Goal: Information Seeking & Learning: Learn about a topic

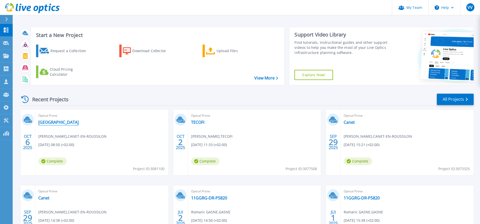
click at [67, 124] on link "[GEOGRAPHIC_DATA]" at bounding box center [58, 122] width 40 height 5
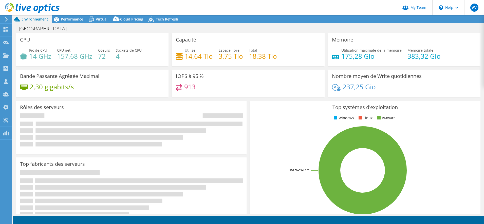
select select "USD"
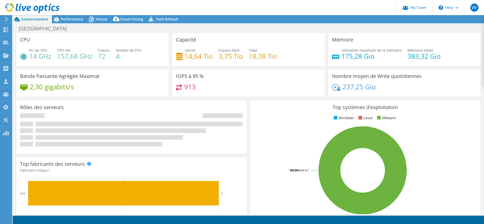
radio input "true"
radio input "false"
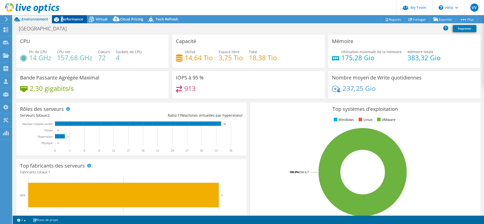
click at [62, 21] on span "Performance" at bounding box center [72, 19] width 22 height 5
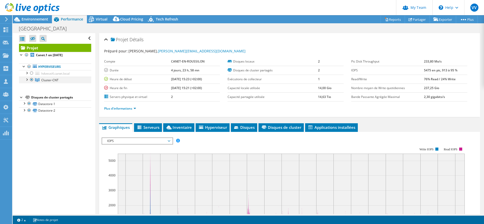
drag, startPoint x: 62, startPoint y: 21, endPoint x: 27, endPoint y: 78, distance: 67.6
click at [27, 78] on div at bounding box center [26, 79] width 5 height 5
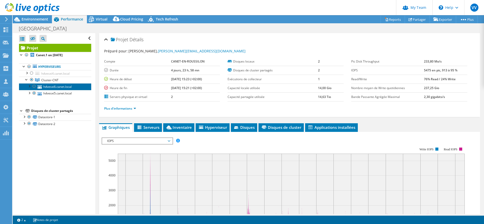
click at [52, 89] on link "hdvesxi6.canet.local" at bounding box center [55, 86] width 72 height 7
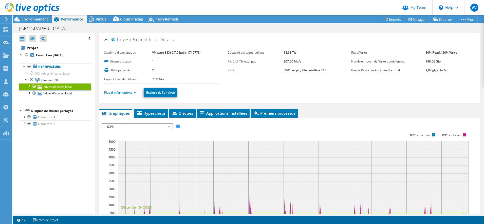
click at [119, 94] on link "Plus d'informations" at bounding box center [120, 93] width 32 height 4
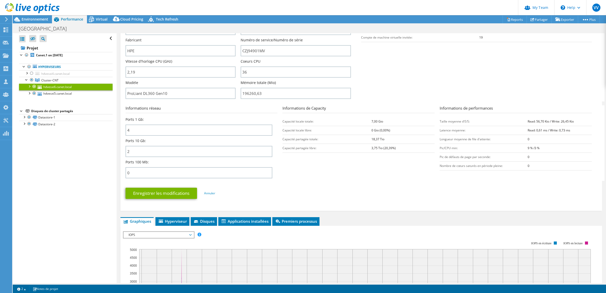
scroll to position [190, 0]
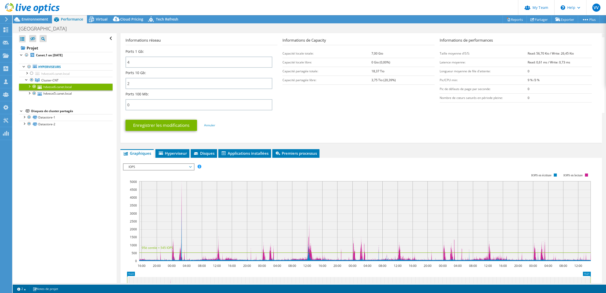
click at [146, 166] on span "IOPS" at bounding box center [158, 167] width 65 height 6
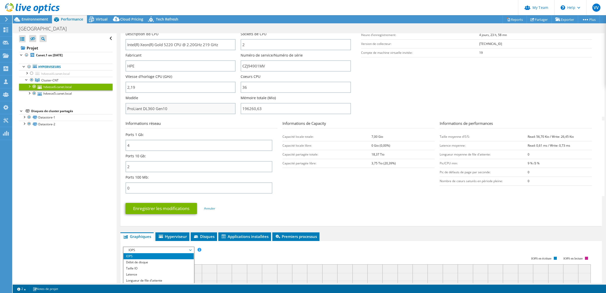
scroll to position [95, 0]
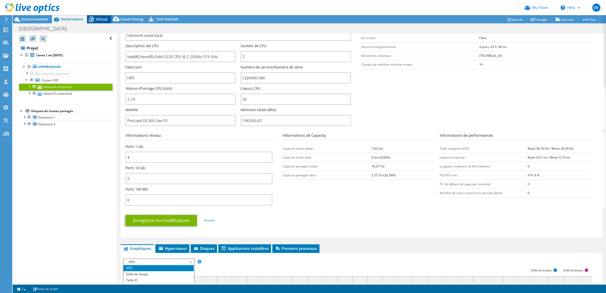
click at [106, 21] on span "Virtual" at bounding box center [102, 19] width 12 height 5
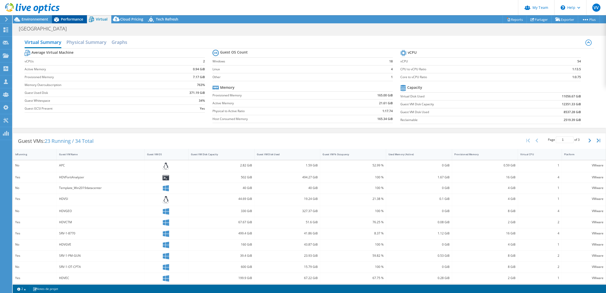
click at [68, 22] on div "Performance" at bounding box center [69, 19] width 35 height 8
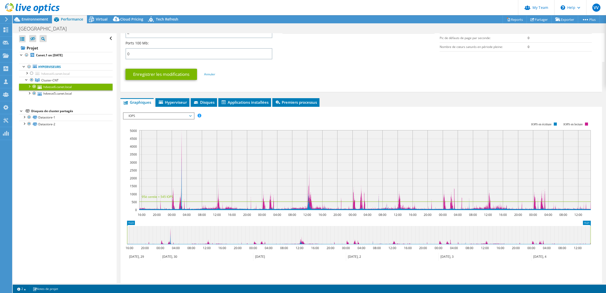
scroll to position [278, 0]
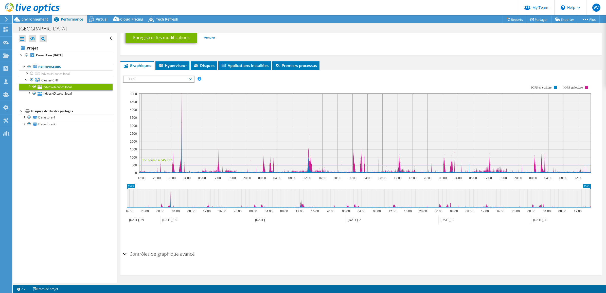
click at [153, 81] on span "IOPS" at bounding box center [158, 79] width 65 height 6
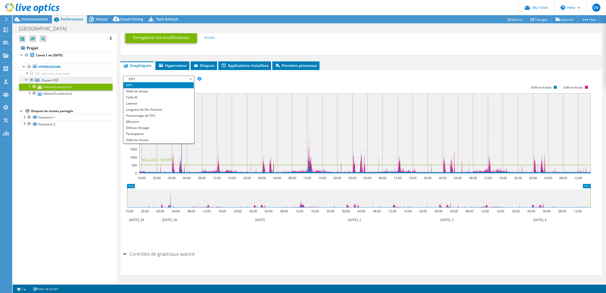
click at [64, 79] on link "Cluster-CNT" at bounding box center [66, 80] width 94 height 7
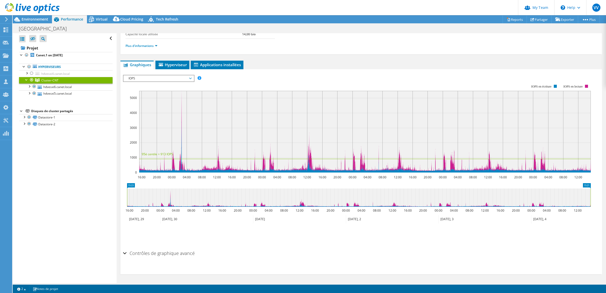
scroll to position [45, 0]
click at [140, 79] on span "IOPS" at bounding box center [158, 79] width 65 height 6
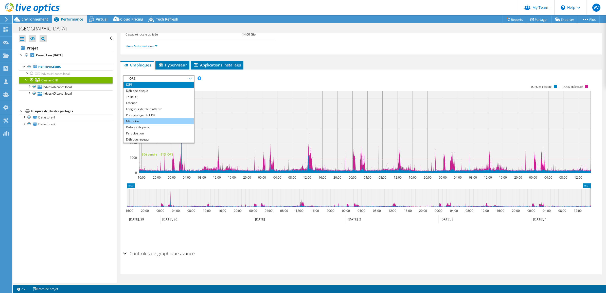
click at [131, 121] on li "Mémoire" at bounding box center [159, 121] width 70 height 6
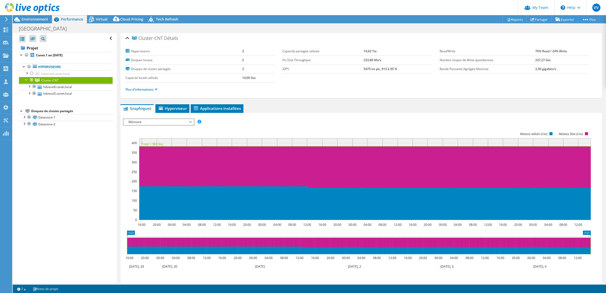
scroll to position [0, 0]
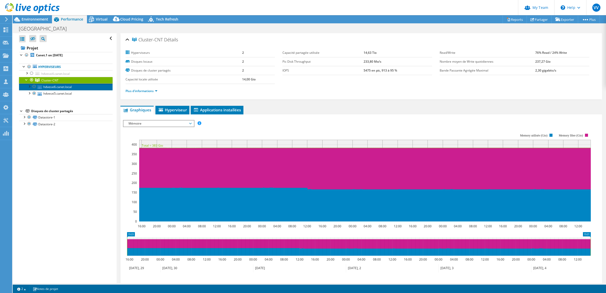
click at [64, 87] on link "hdvesxi6.canet.local" at bounding box center [66, 86] width 94 height 7
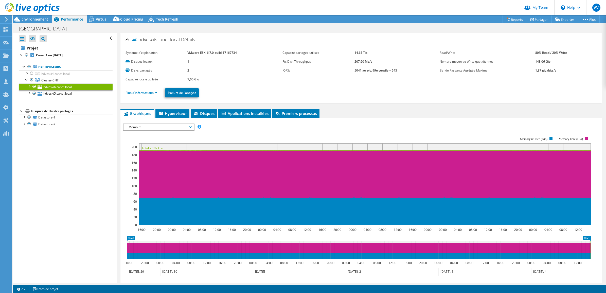
click at [147, 91] on li "Plus d'informations" at bounding box center [143, 93] width 35 height 6
click at [147, 92] on link "Plus d'informations" at bounding box center [142, 93] width 32 height 4
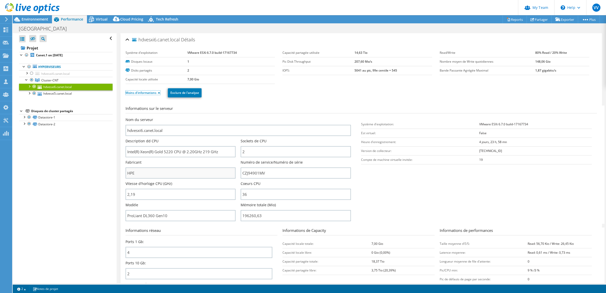
scroll to position [127, 0]
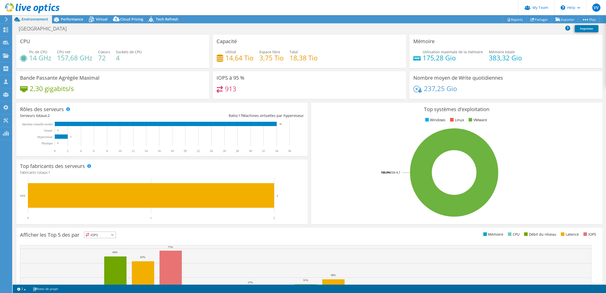
select select "USD"
click at [96, 17] on span "Virtual" at bounding box center [102, 19] width 12 height 5
